Goal: Check status: Check status

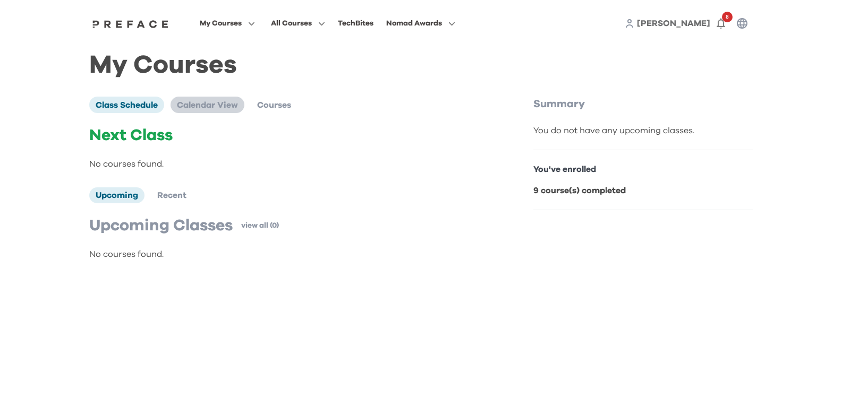
click at [205, 108] on span "Calendar View" at bounding box center [207, 105] width 61 height 8
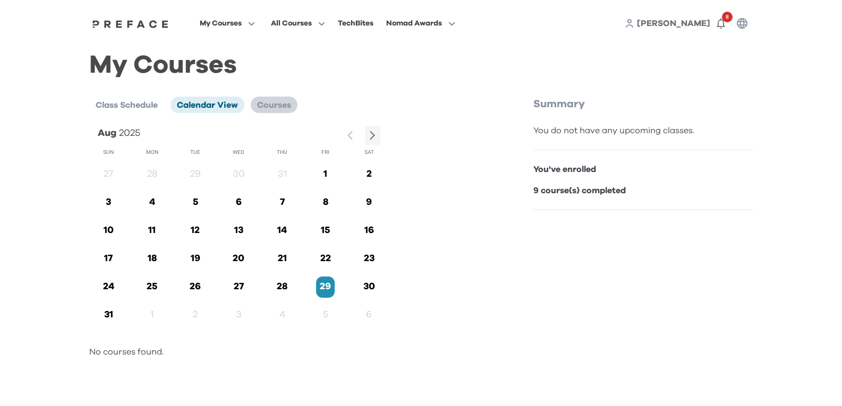
click at [274, 108] on span "Courses" at bounding box center [274, 105] width 34 height 8
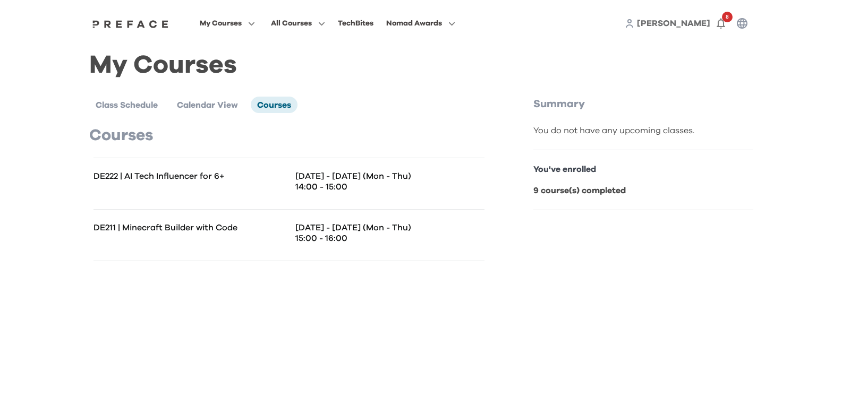
click at [396, 81] on div "My Courses Class Schedule Calendar View Courses Courses DE222 | AI Tech Influen…" at bounding box center [421, 164] width 664 height 211
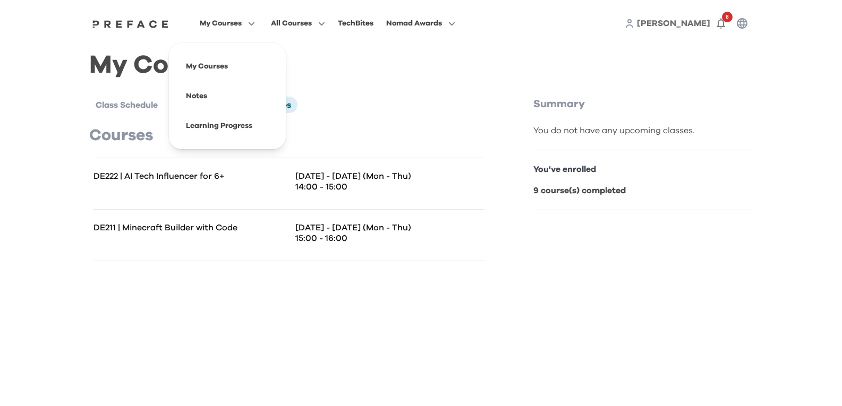
click at [233, 28] on span "My Courses" at bounding box center [221, 23] width 42 height 13
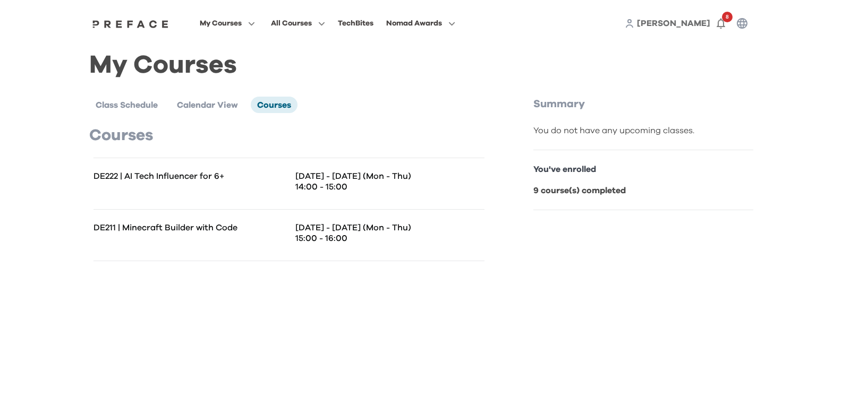
click at [328, 55] on div "My Courses Class Schedule Calendar View Courses Courses DE222 | AI Tech Influen…" at bounding box center [421, 165] width 680 height 237
click at [718, 25] on icon "button" at bounding box center [721, 24] width 8 height 11
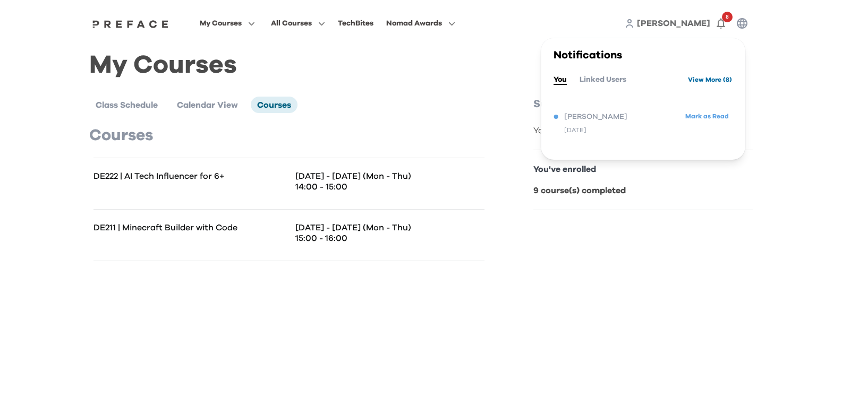
click at [711, 79] on link "View More ( 8 )" at bounding box center [710, 79] width 44 height 17
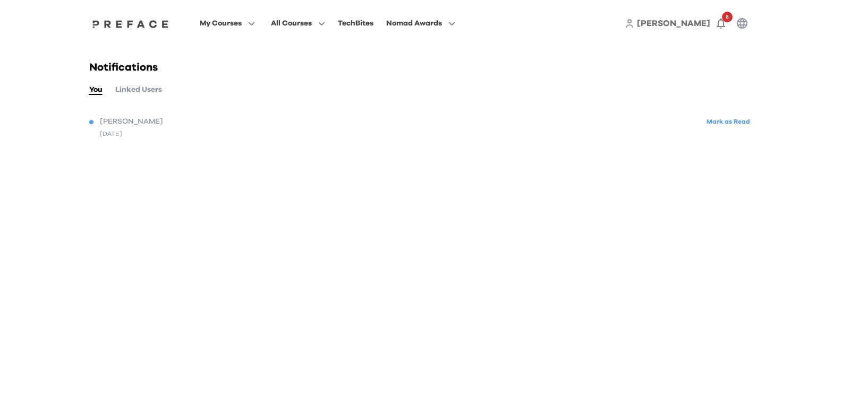
click at [138, 93] on button "Linked Users" at bounding box center [138, 90] width 47 height 12
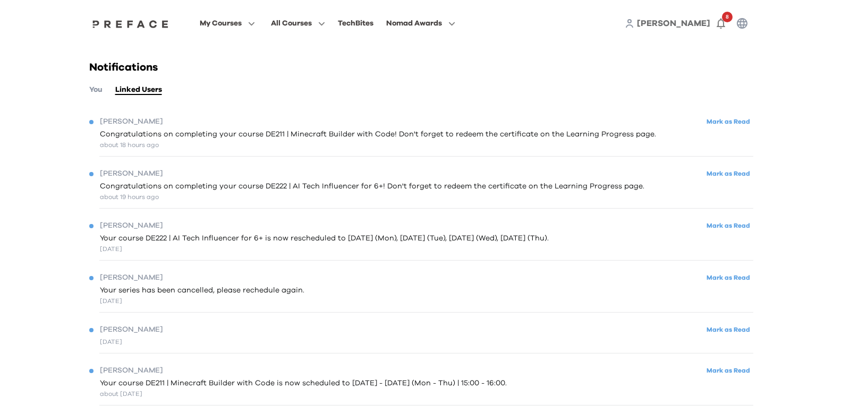
click at [313, 148] on div "about 18 hours ago" at bounding box center [378, 145] width 556 height 10
click at [234, 25] on span "My Courses" at bounding box center [221, 23] width 42 height 13
click at [232, 126] on span at bounding box center [227, 126] width 100 height 30
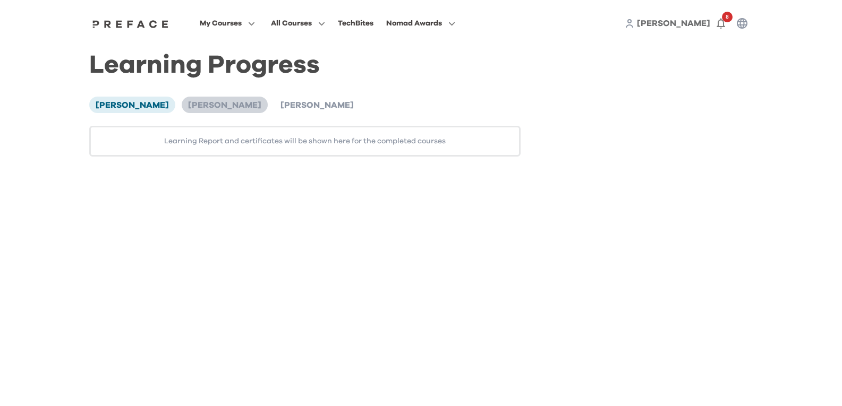
click at [190, 104] on span "Ka Chun Wong" at bounding box center [224, 105] width 73 height 8
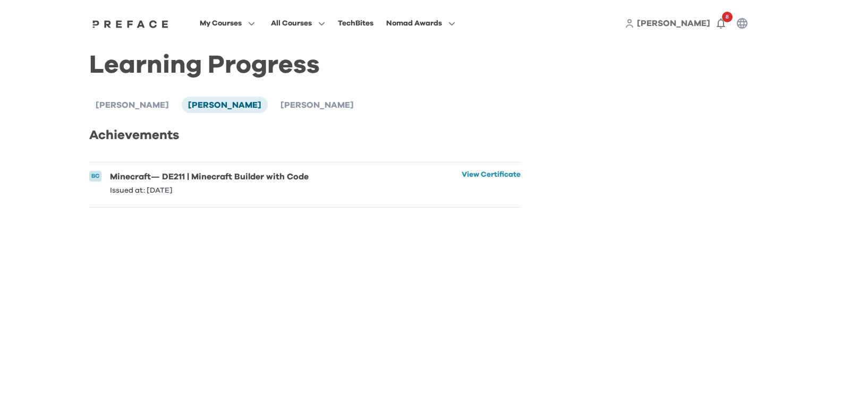
click at [226, 180] on h6 "Minecraft — DE211 | Minecraft Builder with Code" at bounding box center [209, 177] width 199 height 12
click at [452, 185] on li "BC Minecraft — DE211 | Minecraft Builder with Code Issued at: 28 Aug 2025 View …" at bounding box center [305, 185] width 432 height 45
click at [462, 175] on link "View Certificate" at bounding box center [491, 182] width 59 height 23
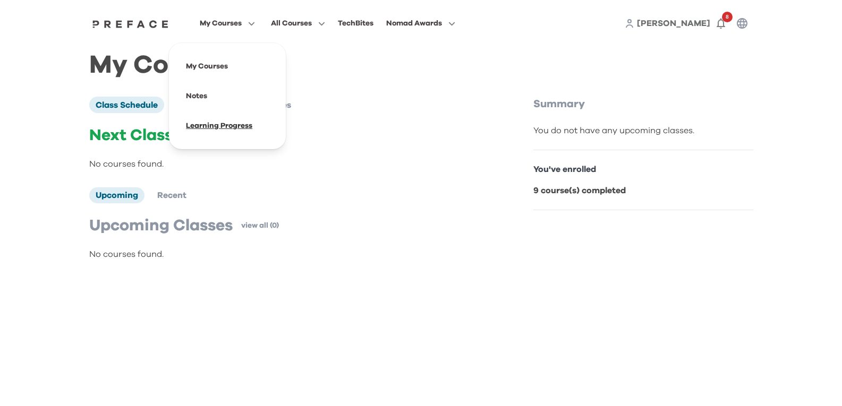
click at [218, 123] on span at bounding box center [227, 126] width 100 height 30
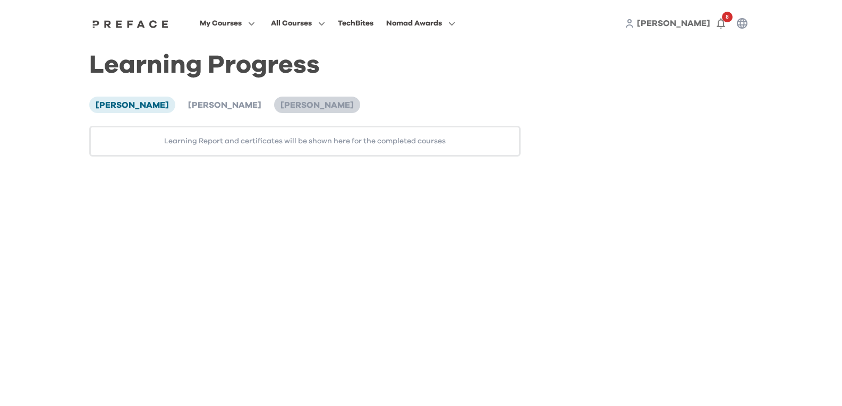
click at [290, 105] on span "Ka Yan Wong" at bounding box center [316, 105] width 73 height 8
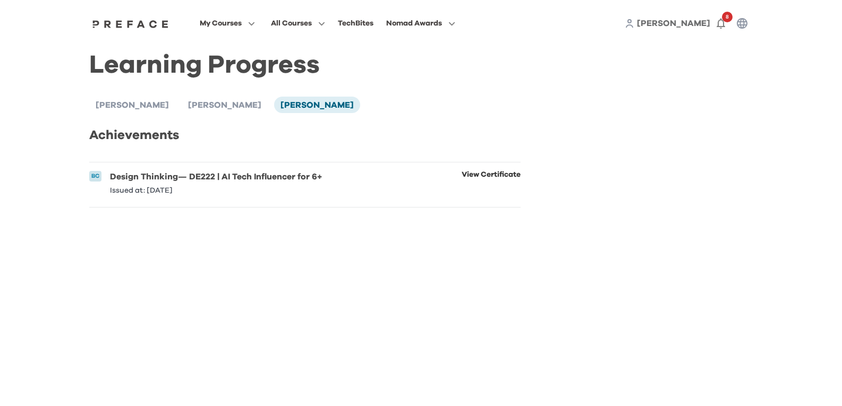
click at [484, 172] on link "View Certificate" at bounding box center [491, 182] width 59 height 23
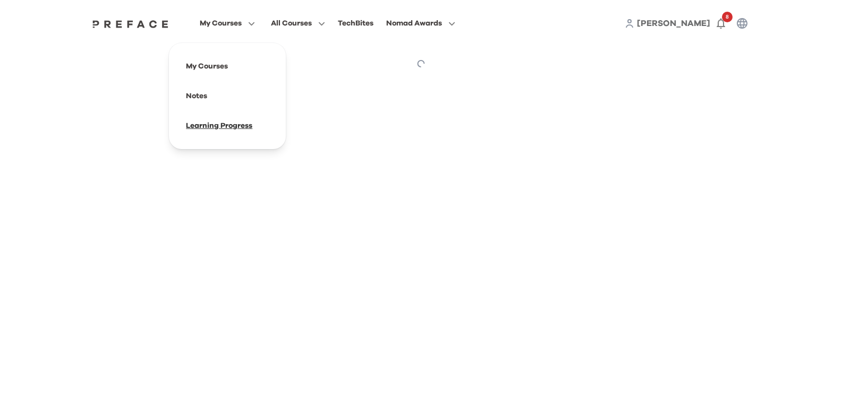
click at [207, 125] on span at bounding box center [227, 126] width 100 height 30
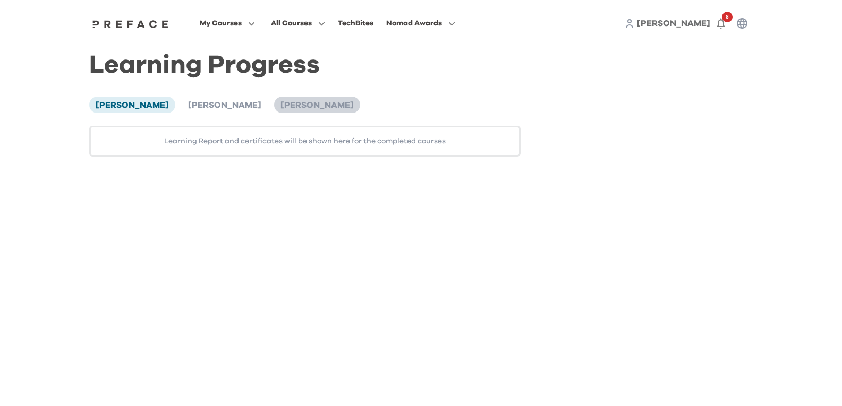
click at [284, 102] on span "[PERSON_NAME]" at bounding box center [316, 105] width 73 height 8
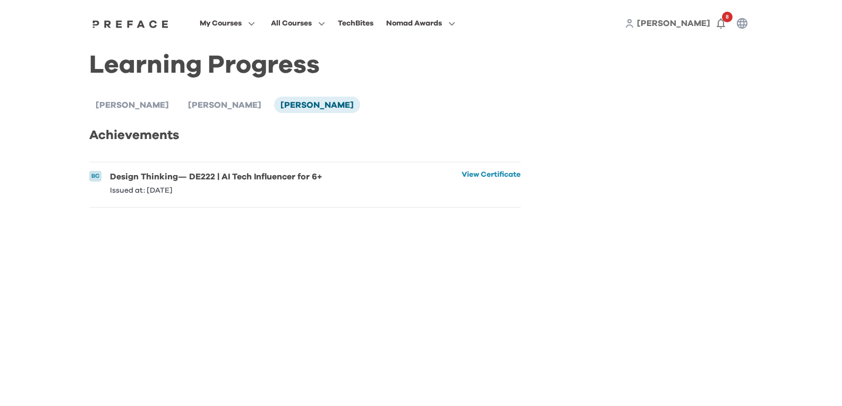
click at [243, 180] on h6 "Design Thinking — DE222 | AI Tech Influencer for 6+" at bounding box center [216, 177] width 212 height 12
click at [503, 182] on link "View Certificate" at bounding box center [491, 182] width 59 height 23
